Goal: Task Accomplishment & Management: Use online tool/utility

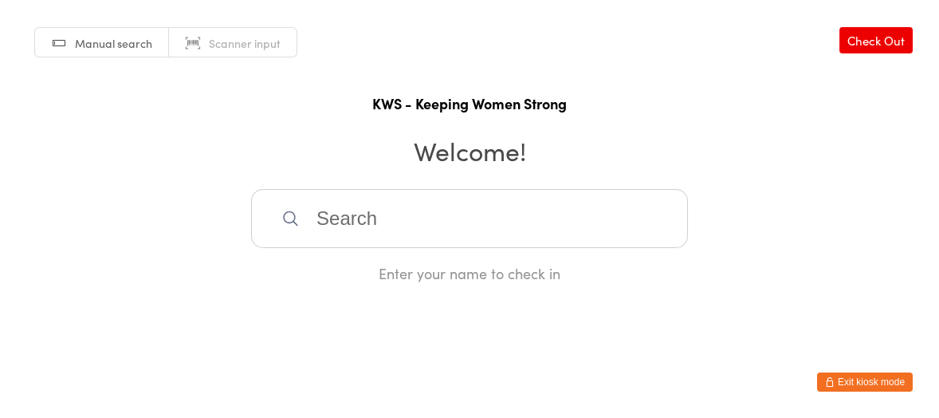
click at [482, 231] on input "search" at bounding box center [469, 218] width 437 height 59
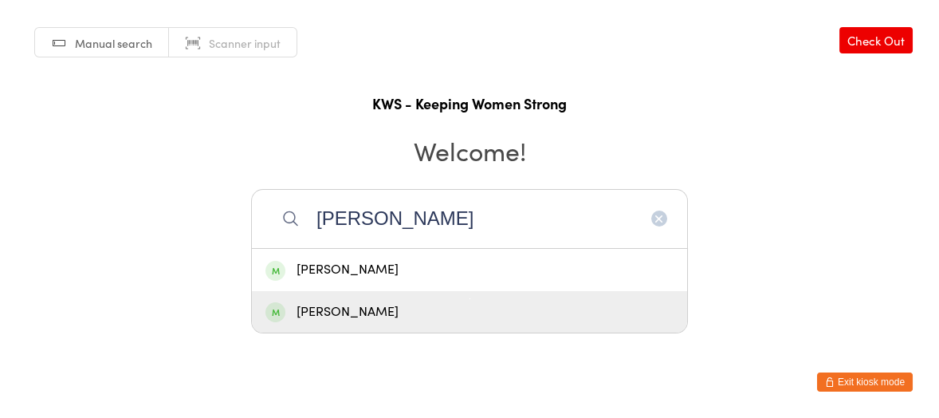
type input "[PERSON_NAME]"
click at [498, 312] on div "[PERSON_NAME]" at bounding box center [469, 312] width 408 height 22
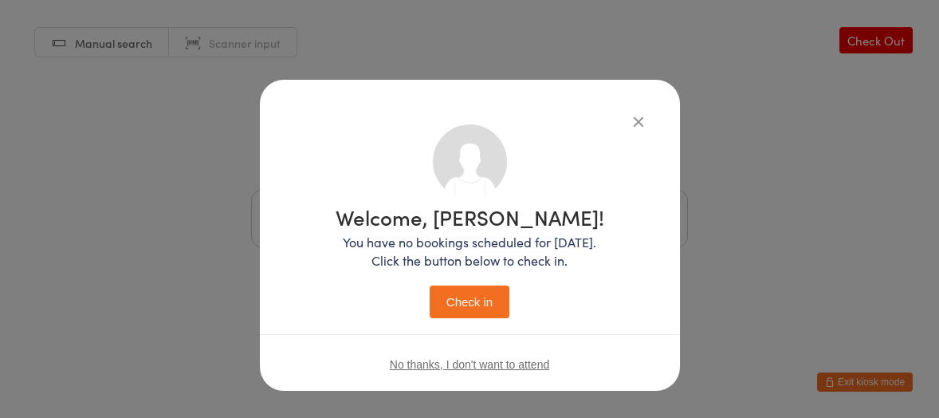
click at [493, 304] on button "Check in" at bounding box center [470, 301] width 80 height 33
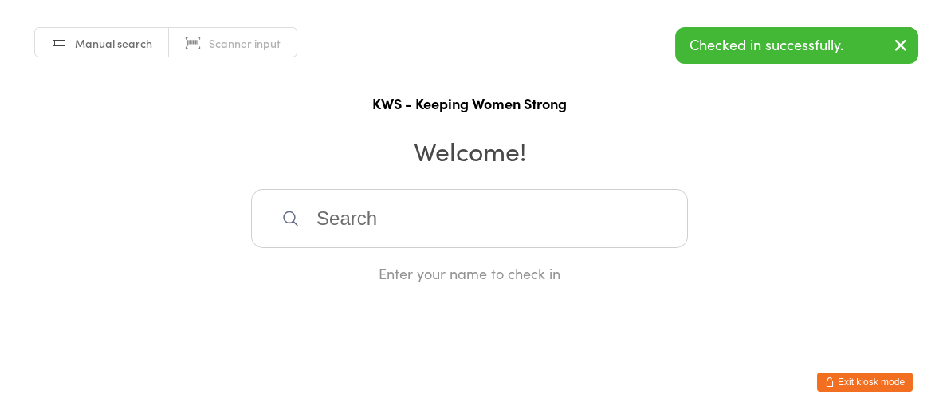
click at [490, 231] on input "search" at bounding box center [469, 218] width 437 height 59
type input "nia"
click at [452, 268] on div "[PERSON_NAME]" at bounding box center [469, 270] width 408 height 22
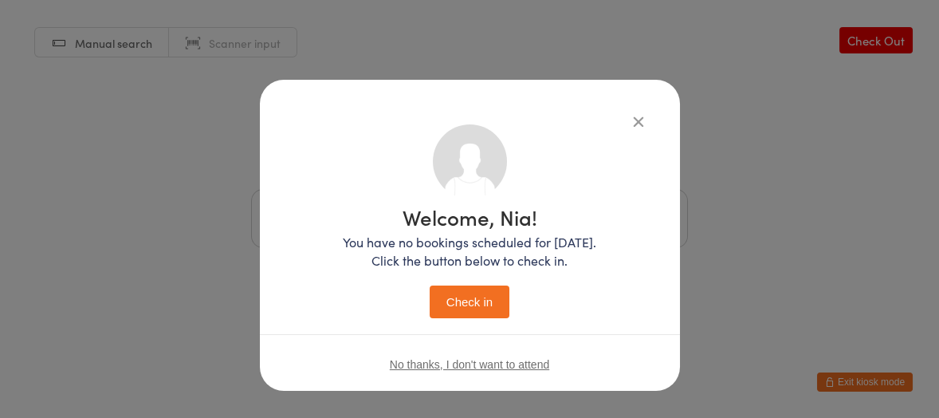
click at [476, 285] on button "Check in" at bounding box center [470, 301] width 80 height 33
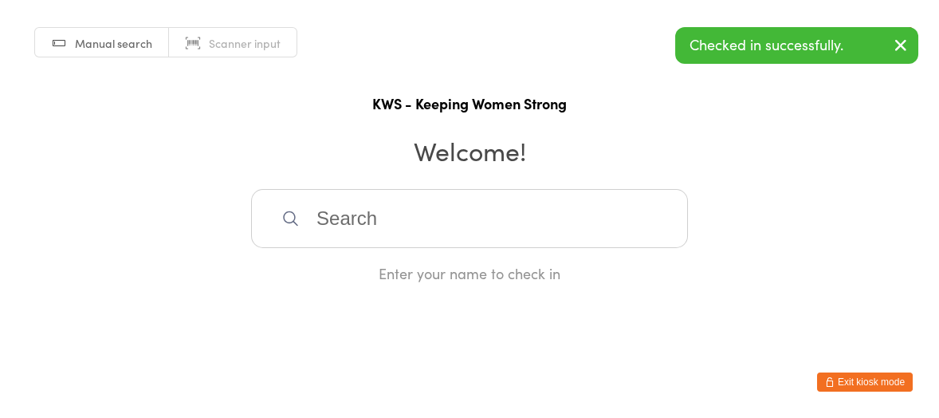
click at [469, 224] on input "search" at bounding box center [469, 218] width 437 height 59
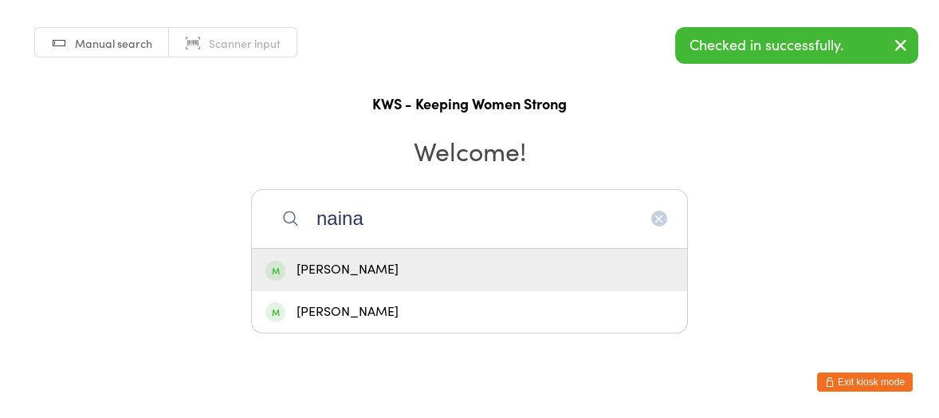
type input "naina"
click at [436, 268] on div "[PERSON_NAME]" at bounding box center [469, 270] width 408 height 22
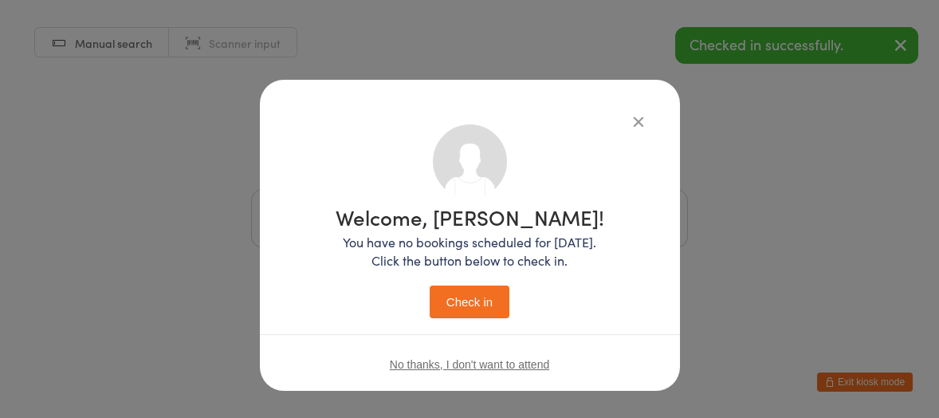
click at [478, 292] on button "Check in" at bounding box center [470, 301] width 80 height 33
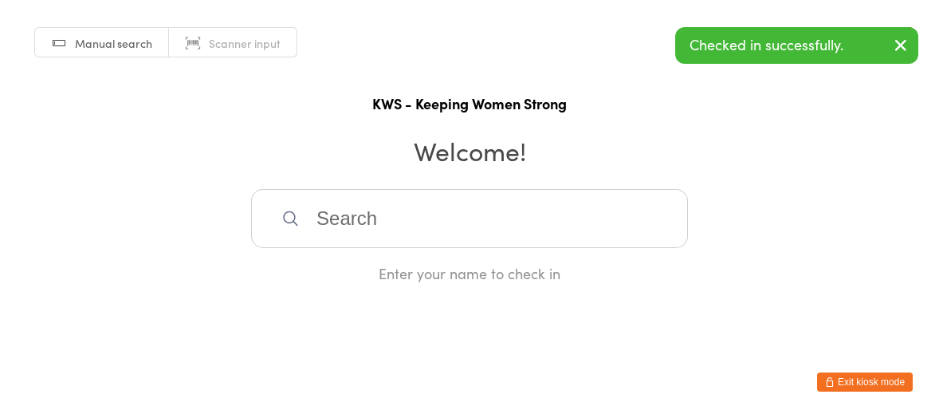
click at [476, 219] on input "search" at bounding box center [469, 218] width 437 height 59
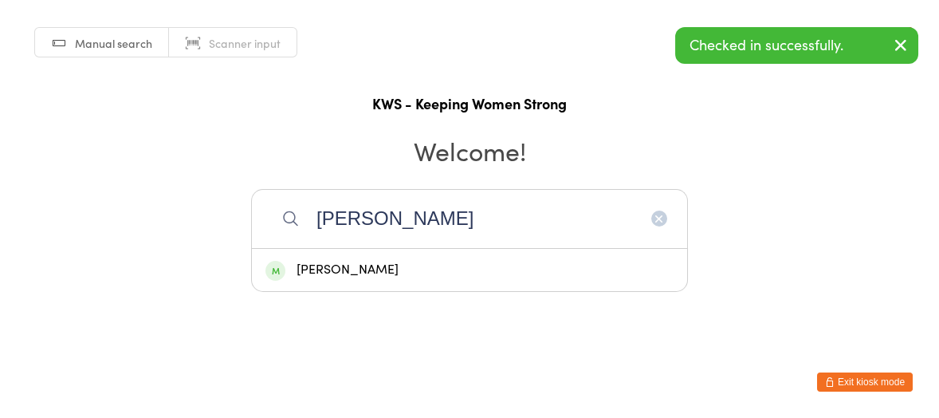
type input "[PERSON_NAME]"
click at [435, 265] on div "[PERSON_NAME]" at bounding box center [469, 270] width 408 height 22
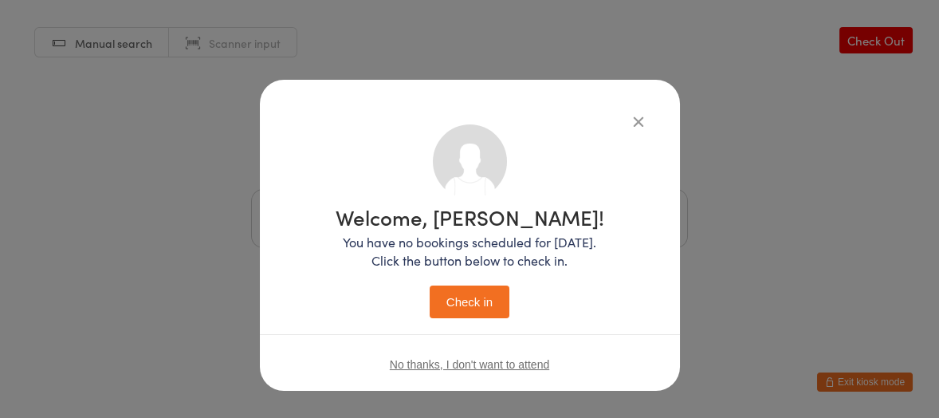
click at [476, 293] on button "Check in" at bounding box center [470, 301] width 80 height 33
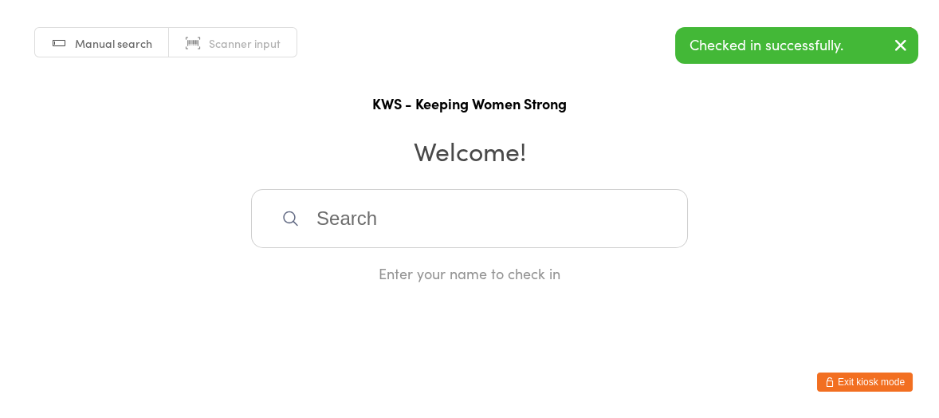
click at [405, 212] on input "search" at bounding box center [469, 218] width 437 height 59
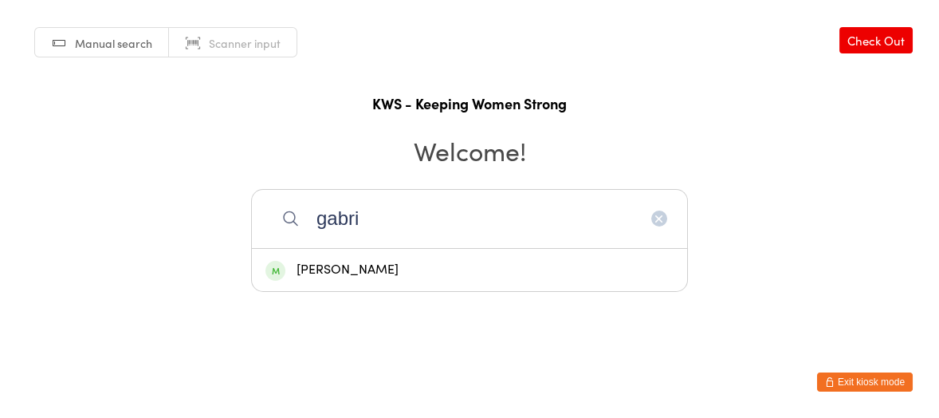
type input "gabri"
click at [384, 263] on div "[PERSON_NAME]" at bounding box center [469, 270] width 408 height 22
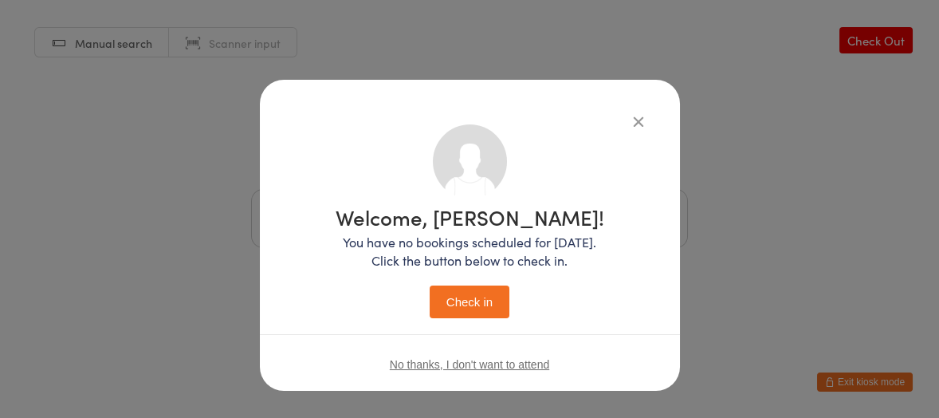
click at [459, 305] on button "Check in" at bounding box center [470, 301] width 80 height 33
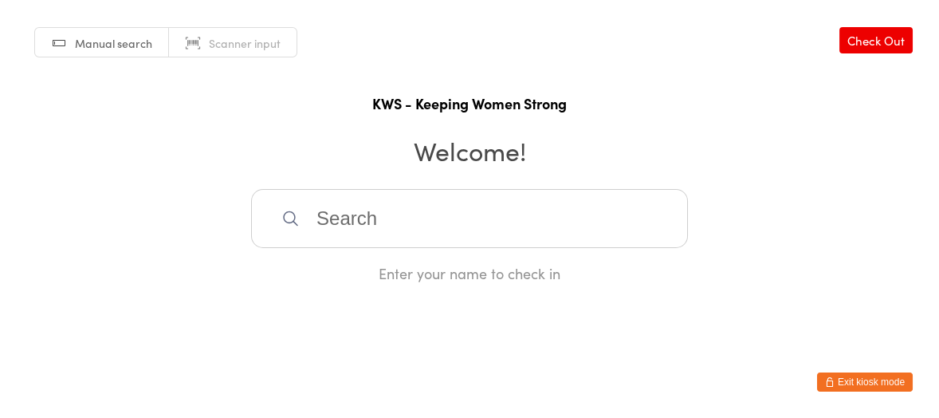
click at [313, 235] on input "search" at bounding box center [469, 218] width 437 height 59
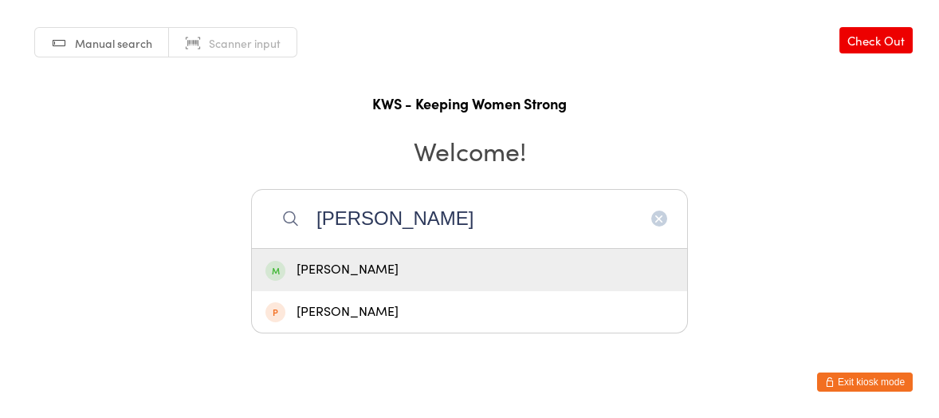
type input "[PERSON_NAME]"
click at [344, 273] on div "[PERSON_NAME]" at bounding box center [469, 270] width 408 height 22
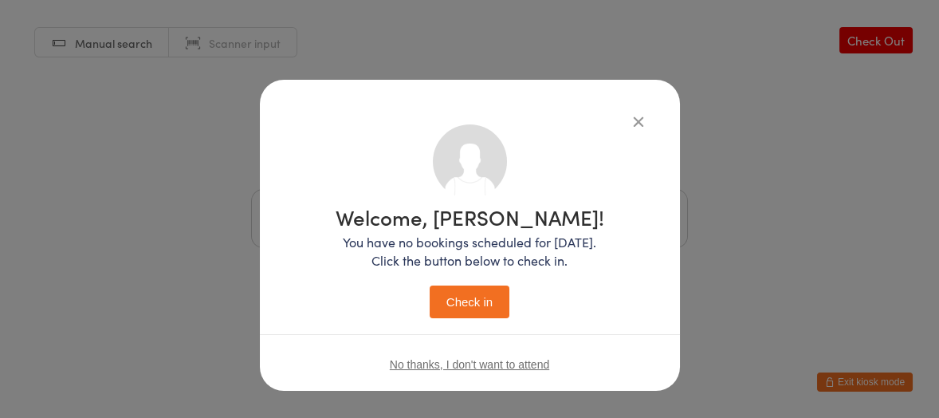
click at [438, 292] on button "Check in" at bounding box center [470, 301] width 80 height 33
